Goal: Task Accomplishment & Management: Manage account settings

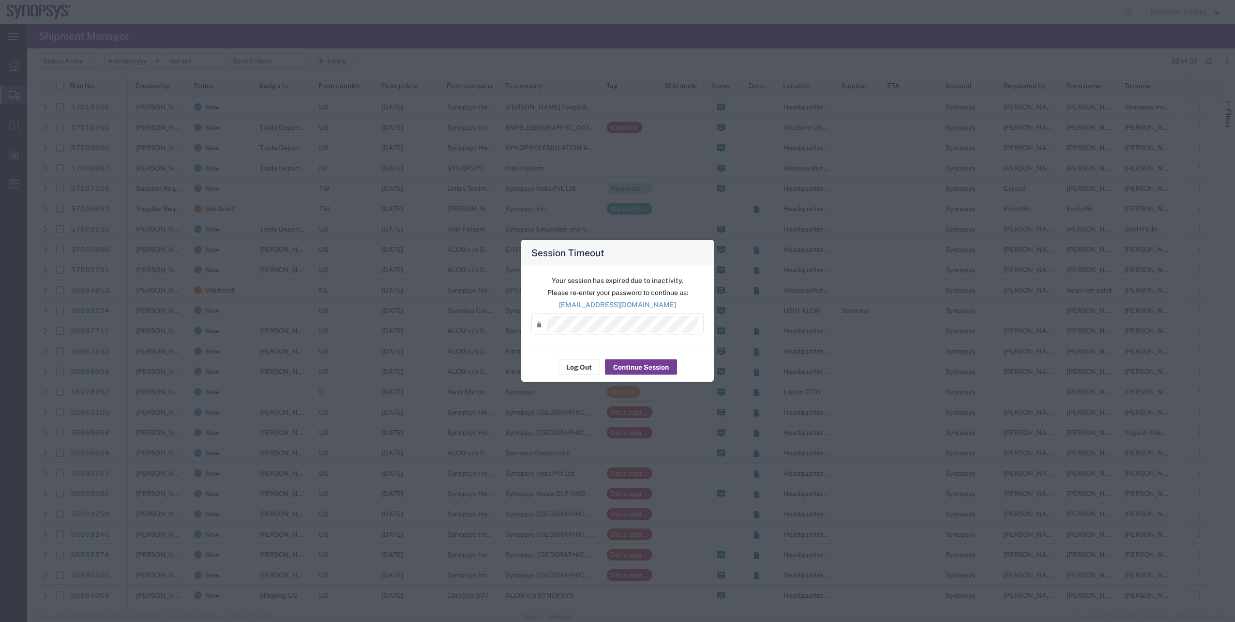
click at [640, 369] on button "Continue Session" at bounding box center [641, 366] width 72 height 15
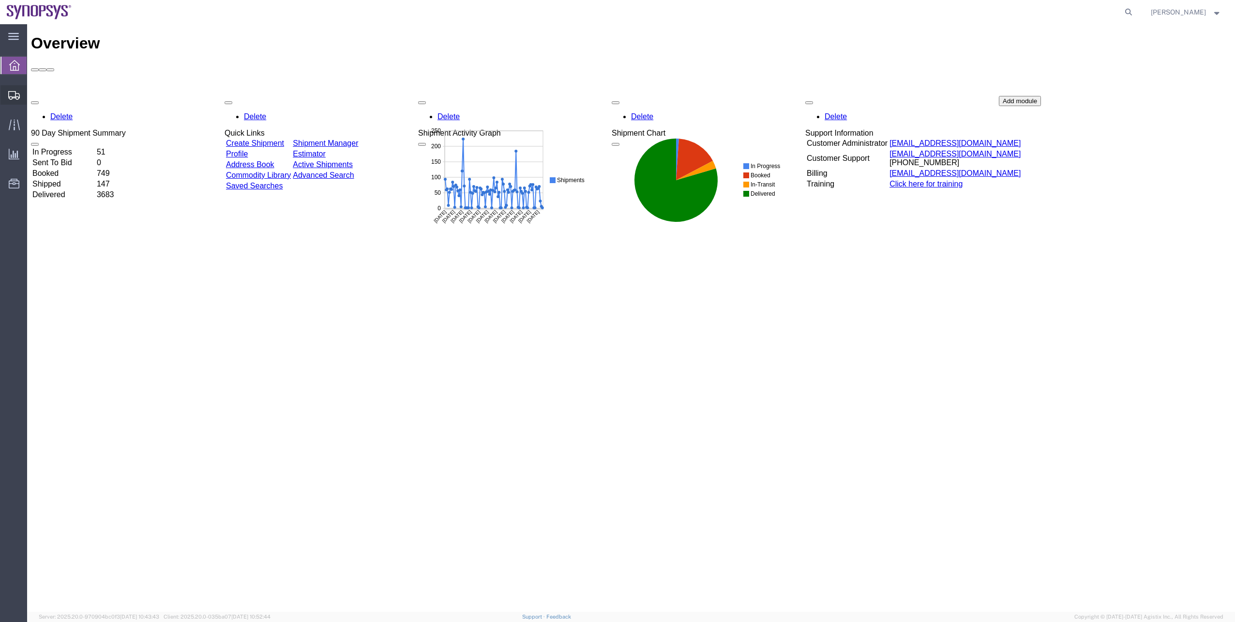
click at [0, 0] on span "Shipment Manager" at bounding box center [0, 0] width 0 height 0
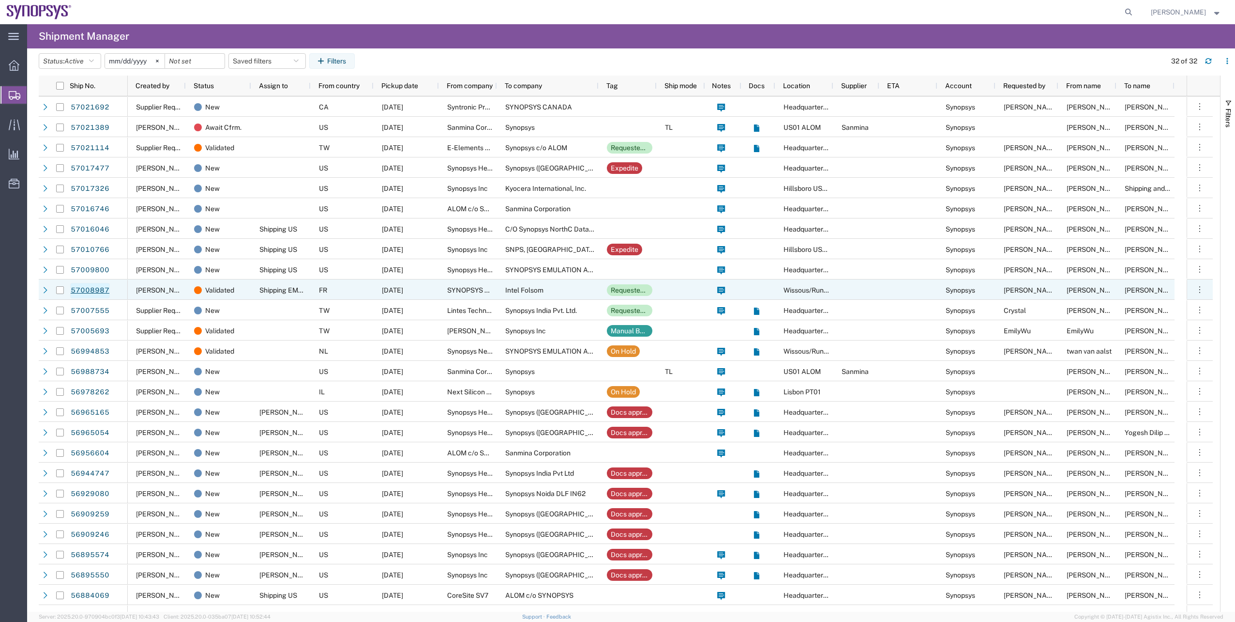
click at [103, 287] on link "57008987" at bounding box center [90, 290] width 40 height 15
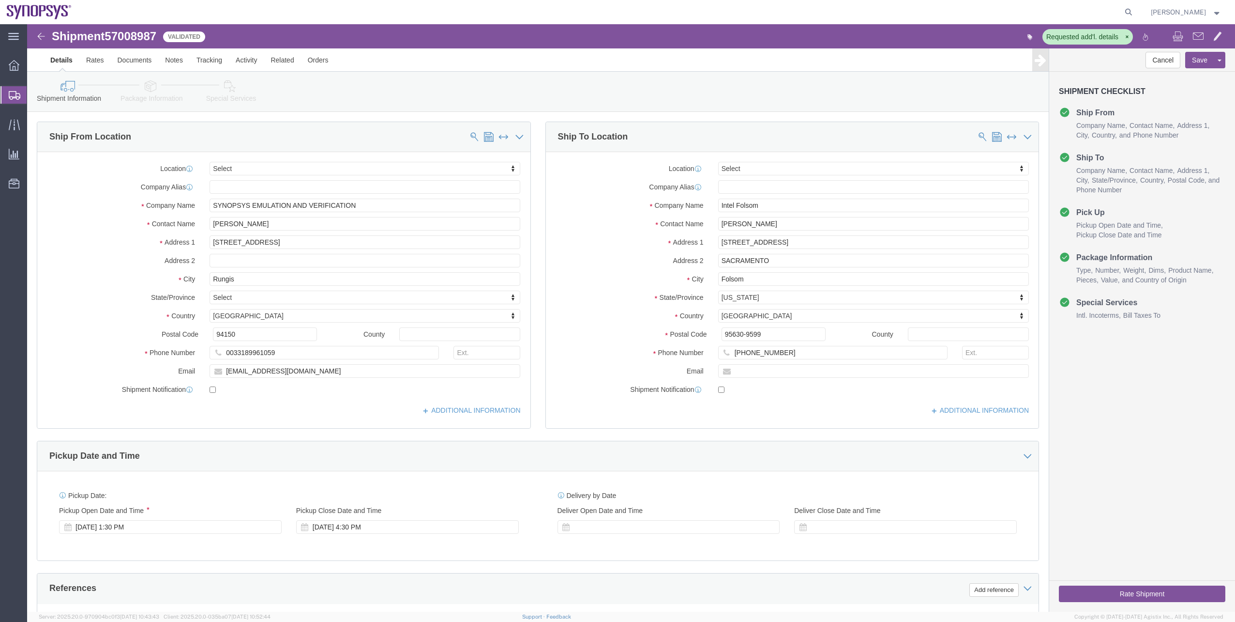
select select
click link "Package Information"
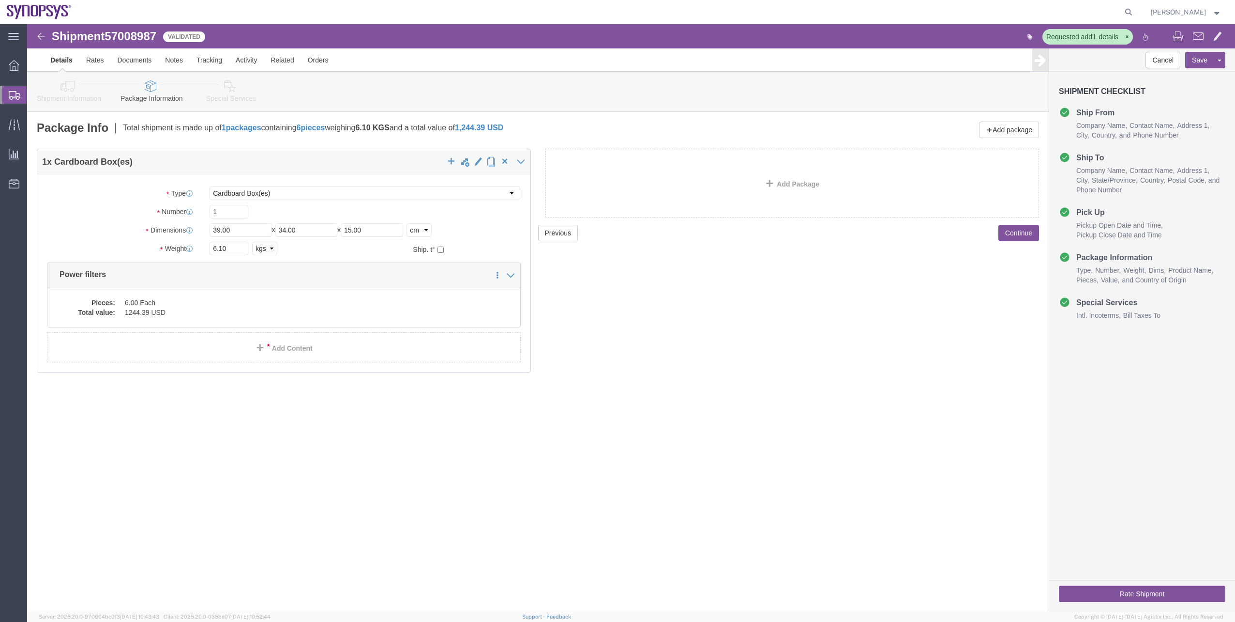
click icon
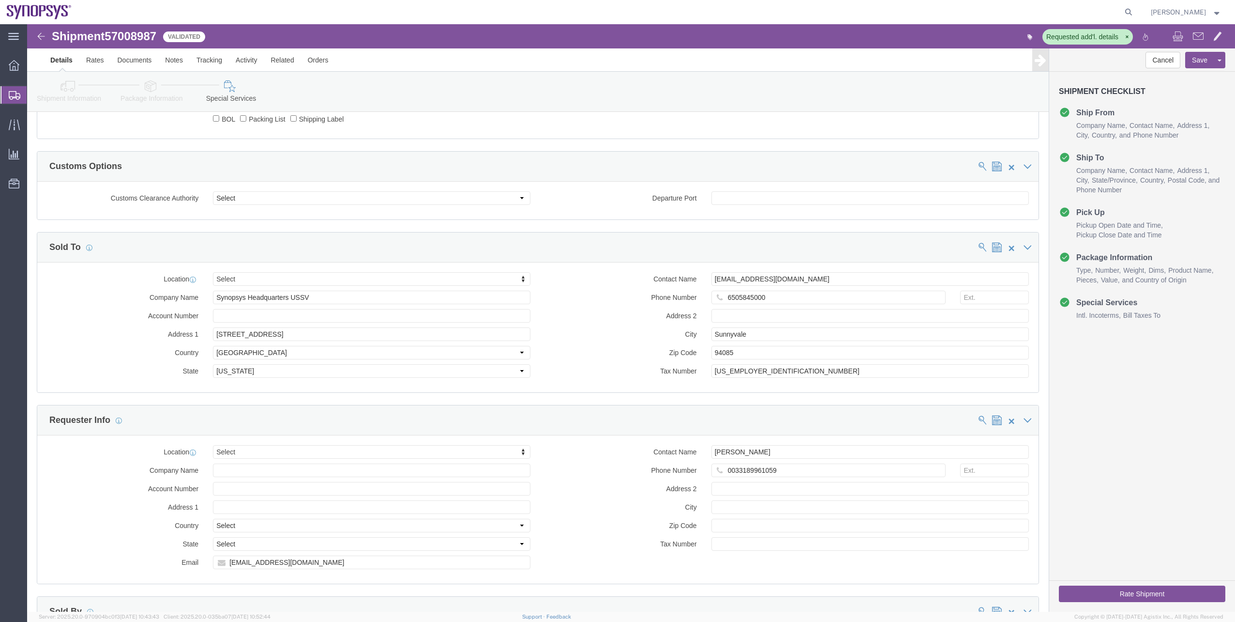
scroll to position [726, 0]
drag, startPoint x: 285, startPoint y: 275, endPoint x: 222, endPoint y: 278, distance: 63.0
click input "Synopsys Headquarters USSV"
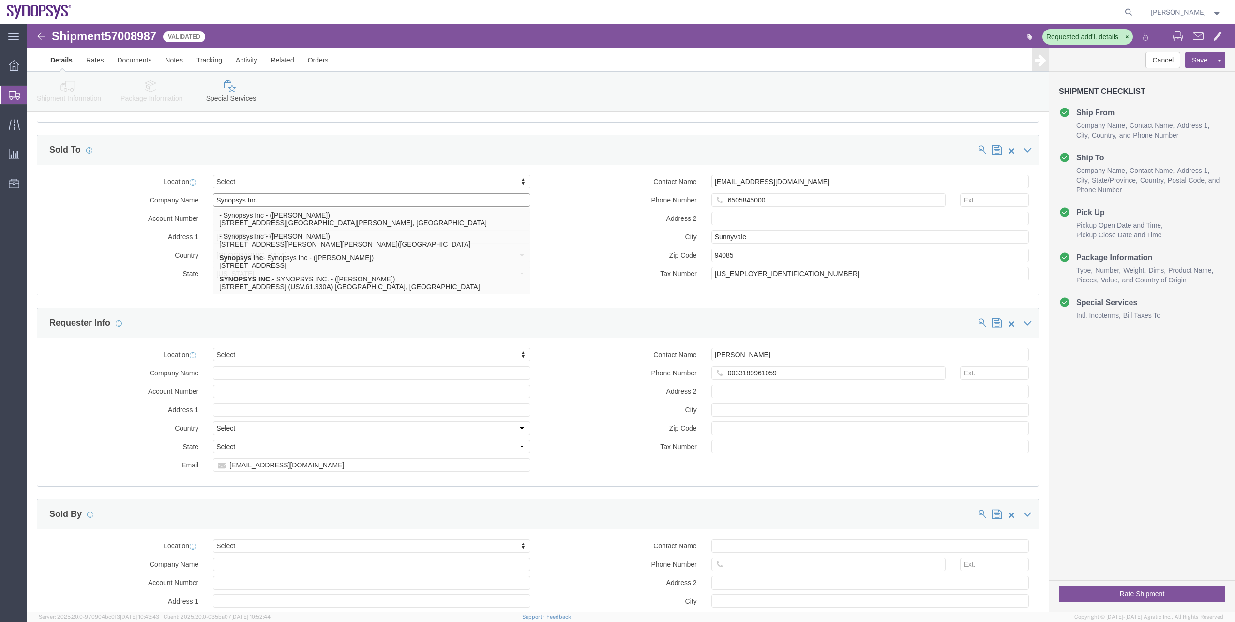
scroll to position [871, 0]
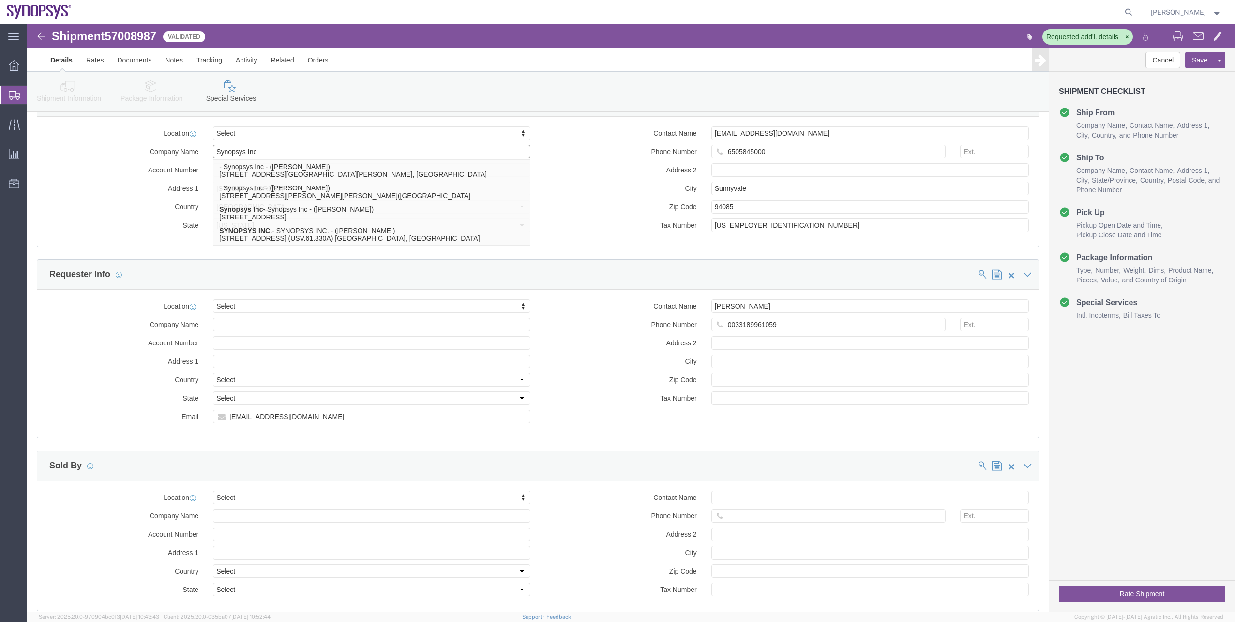
type input "Synopsys Inc"
click div "Company Name Synopsys Inc Synopsys Inc - Synopsys Inc - ([PERSON_NAME]) [STREET…"
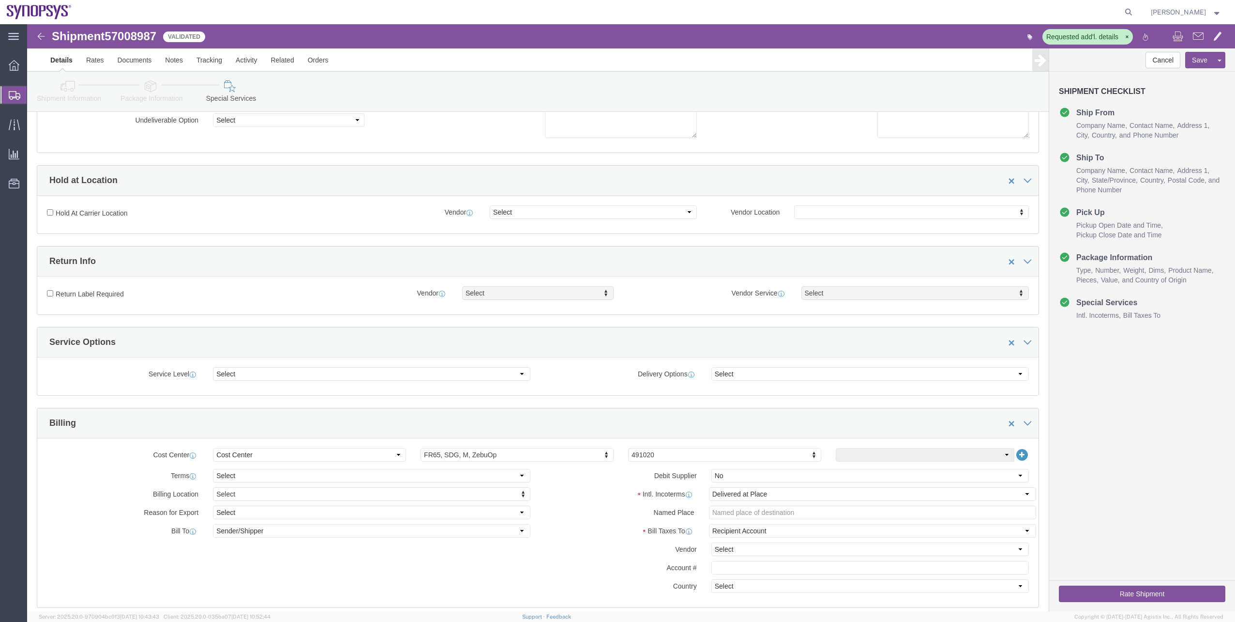
scroll to position [48, 0]
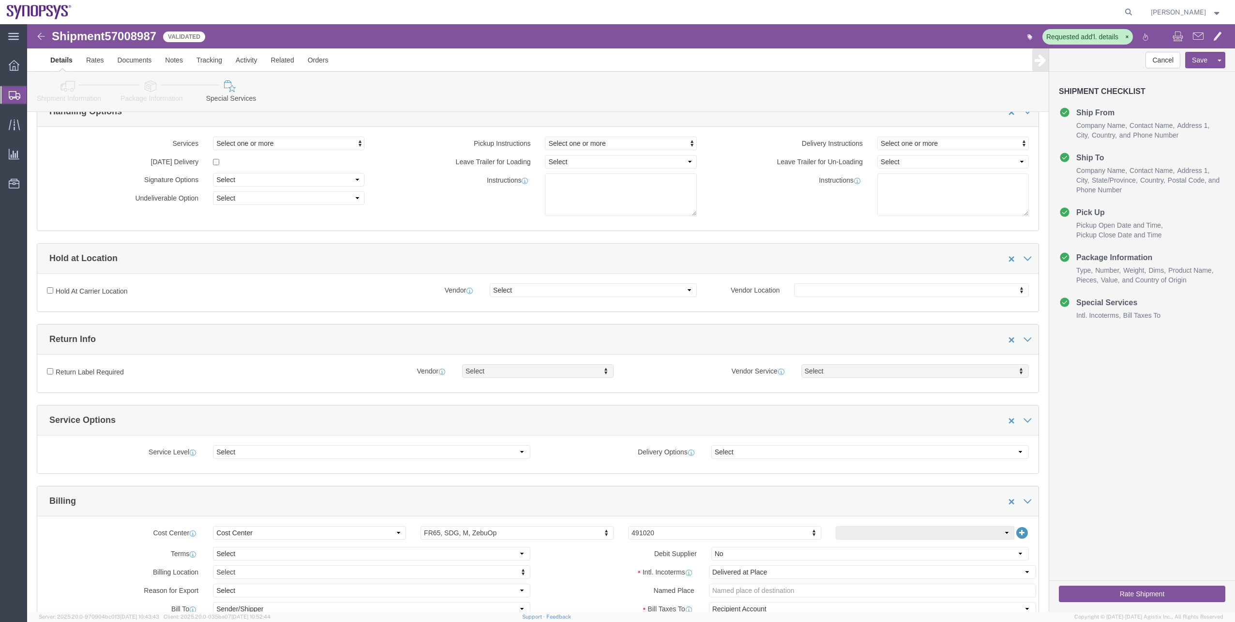
click link "Package Information"
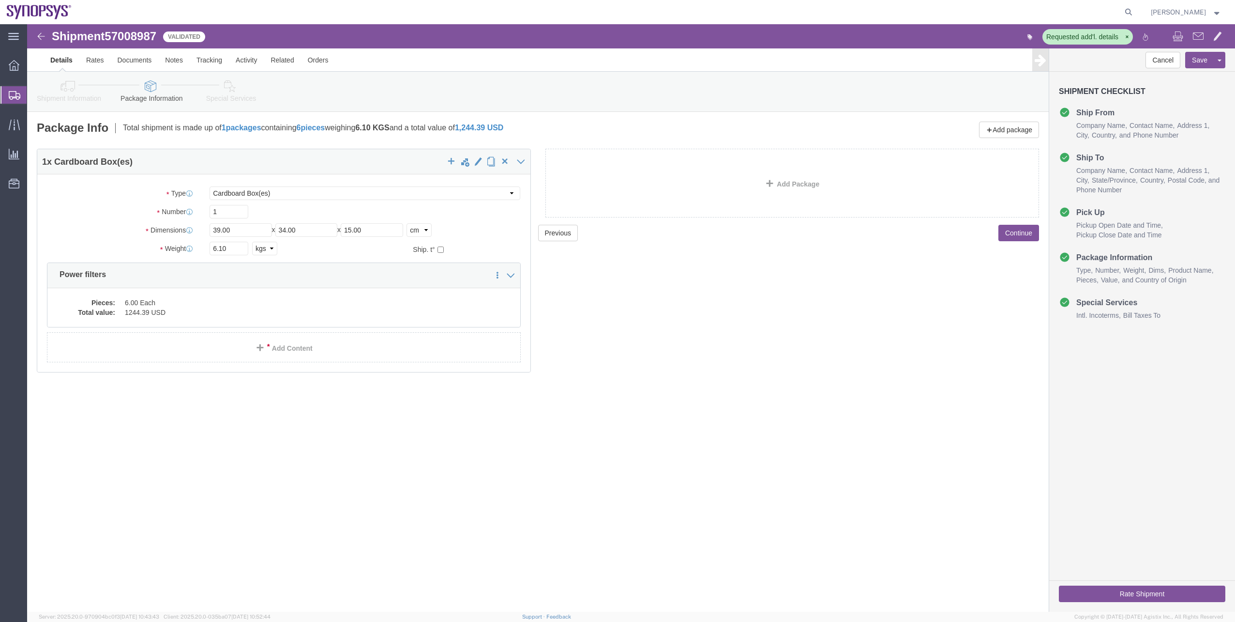
click link "Shipment Information"
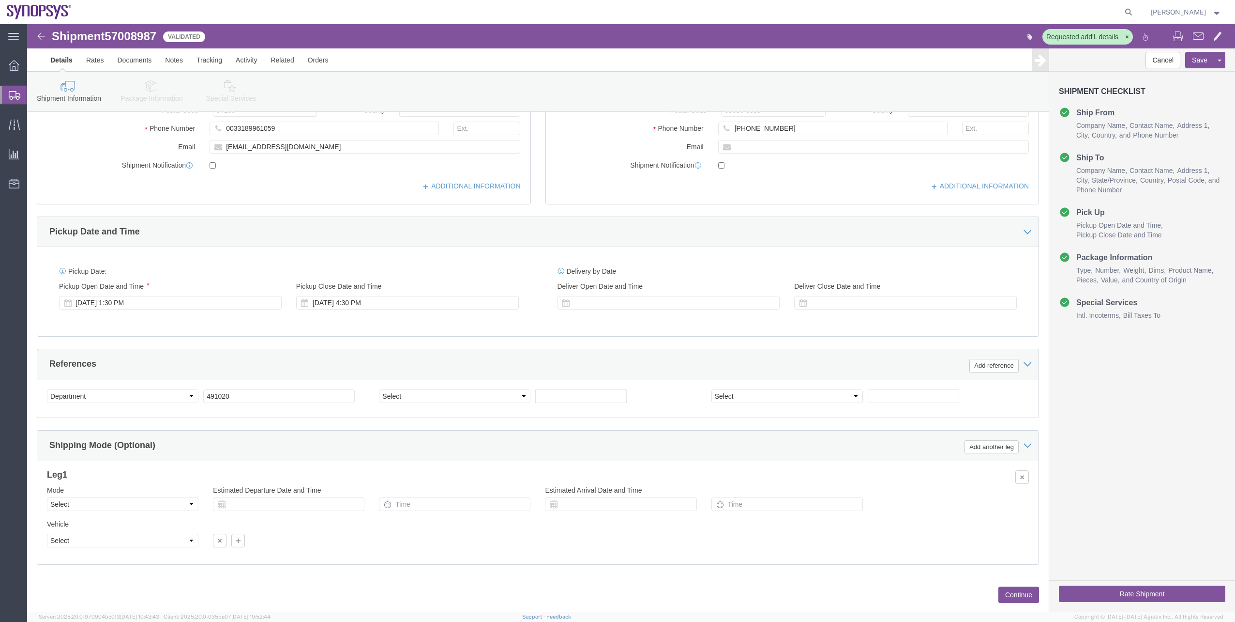
scroll to position [245, 0]
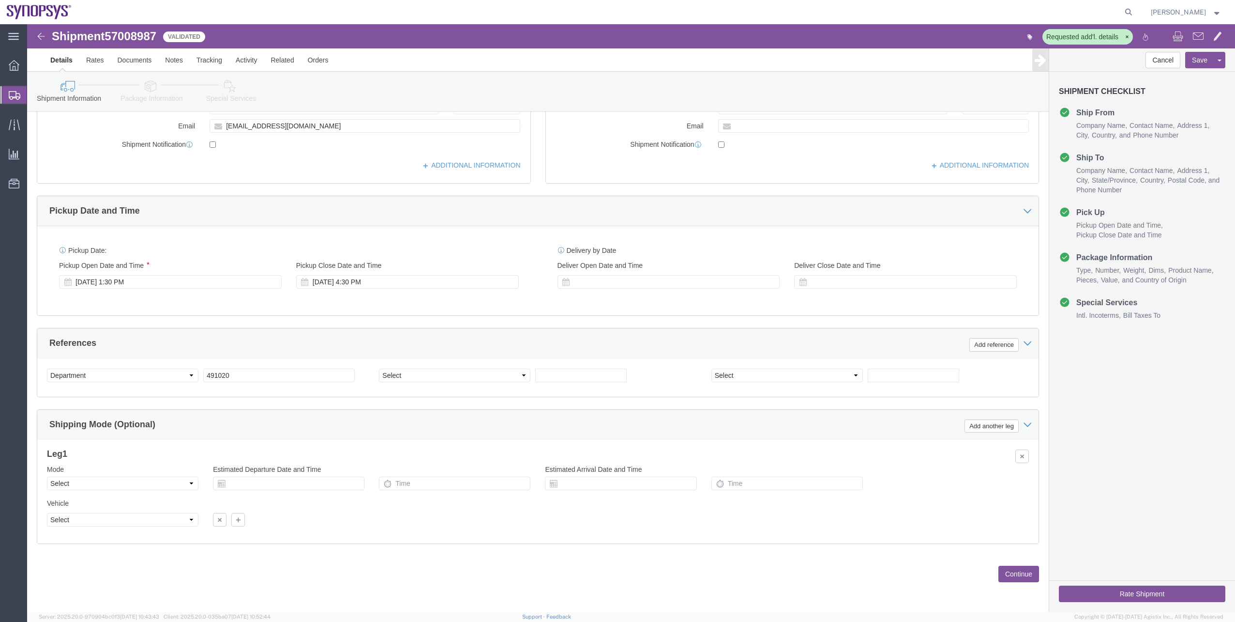
click div "Rate Shipment"
click button "Rate Shipment"
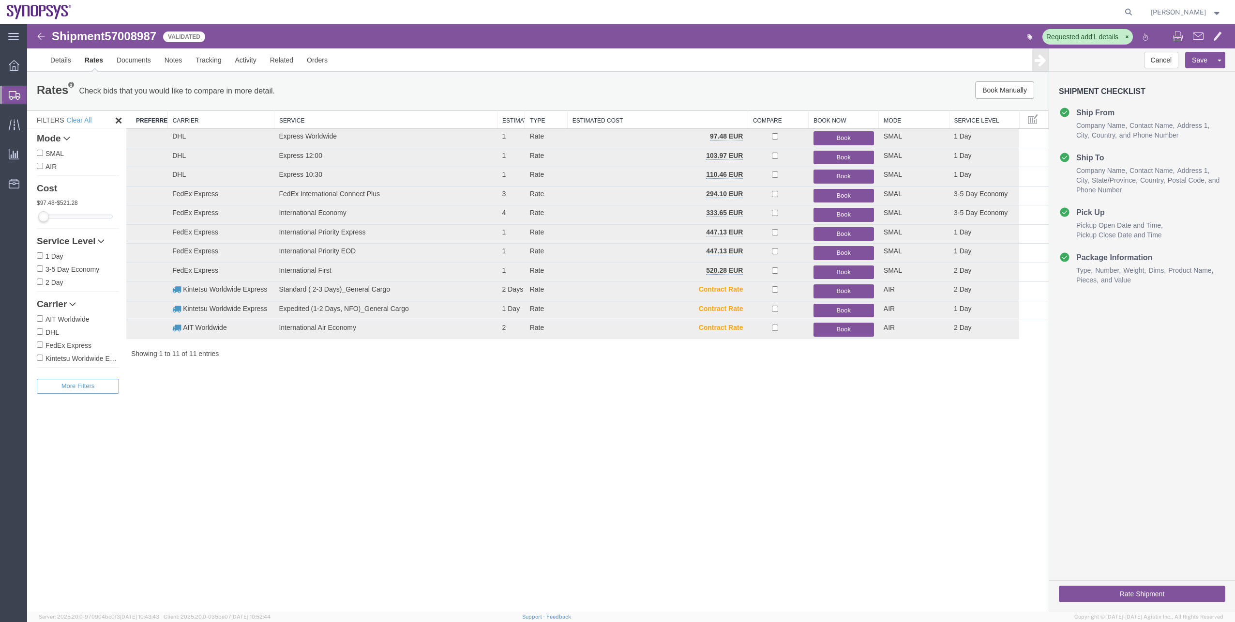
scroll to position [0, 0]
click at [827, 199] on button "Book" at bounding box center [844, 196] width 61 height 14
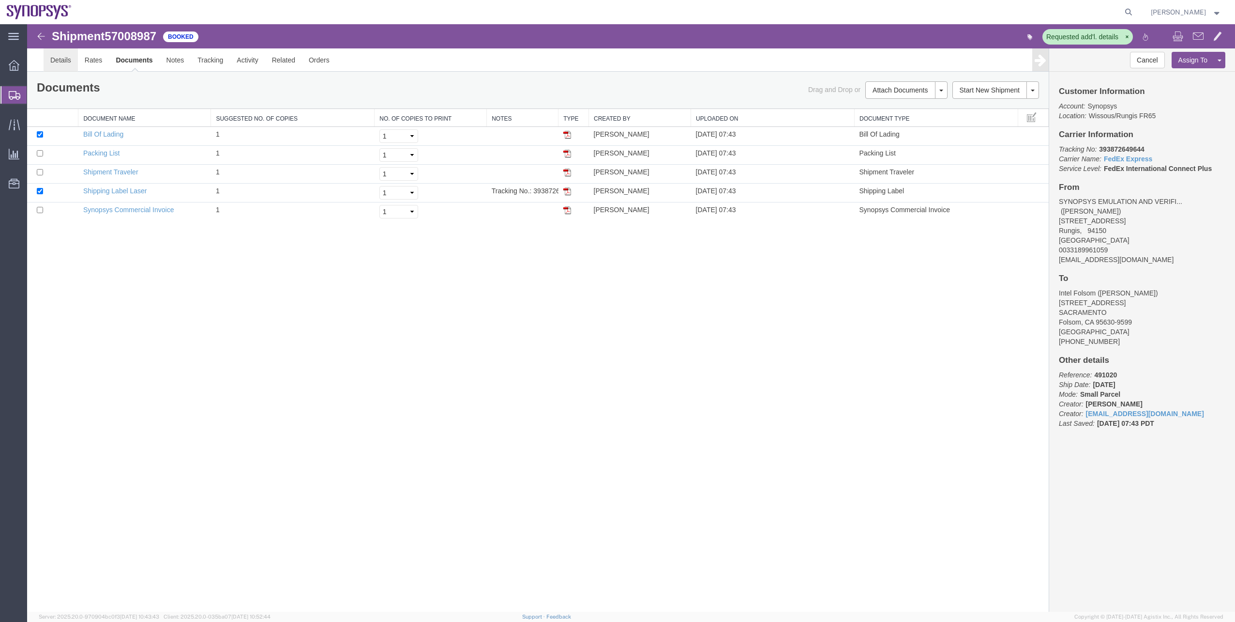
click at [44, 59] on link "Details" at bounding box center [61, 59] width 34 height 23
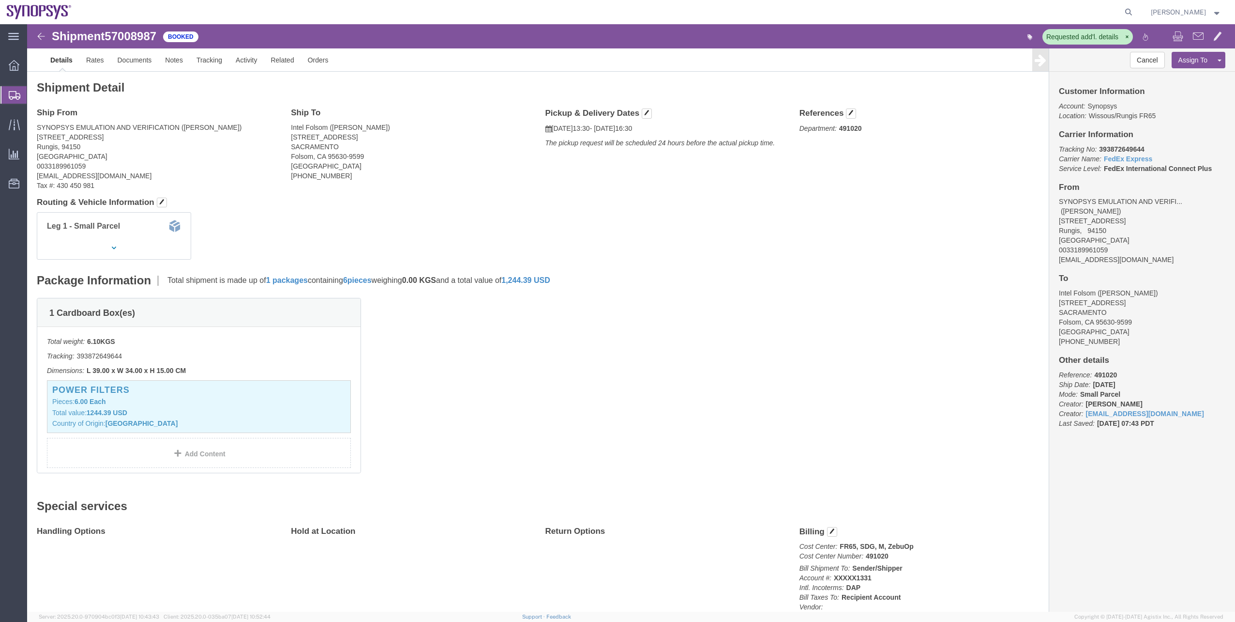
click at [0, 0] on span "Shipment Manager" at bounding box center [0, 0] width 0 height 0
